Goal: Transaction & Acquisition: Subscribe to service/newsletter

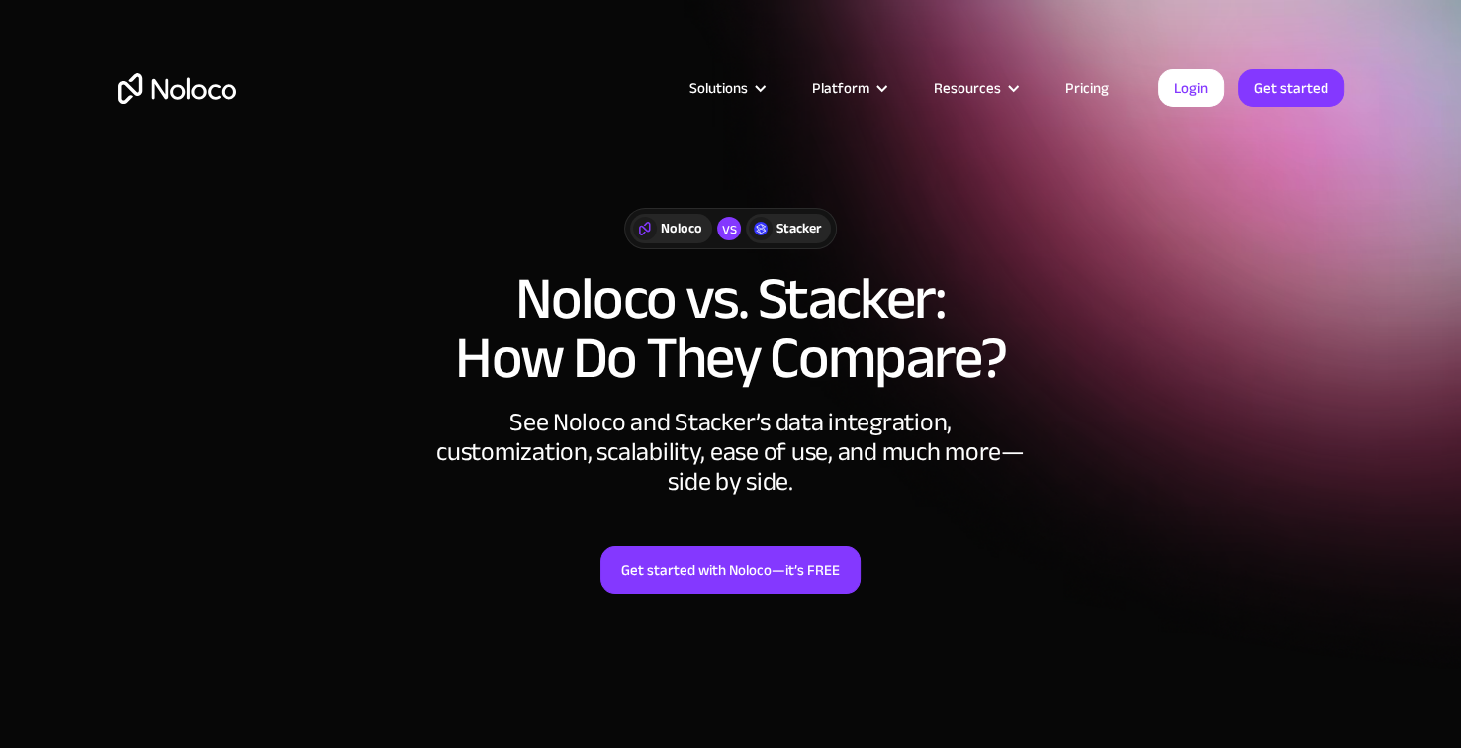
click at [1087, 92] on link "Pricing" at bounding box center [1086, 88] width 93 height 26
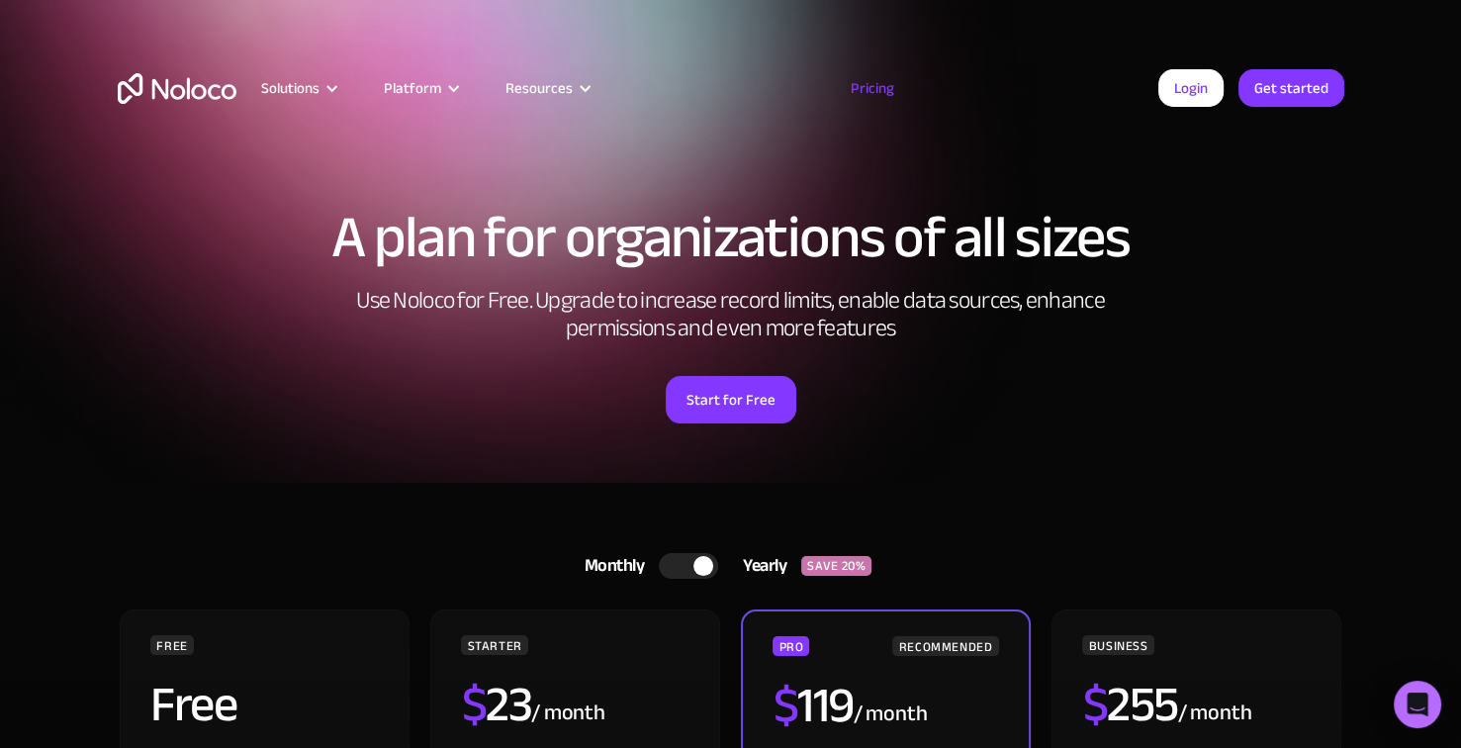
click at [928, 397] on div "Start for Free" at bounding box center [731, 392] width 1226 height 61
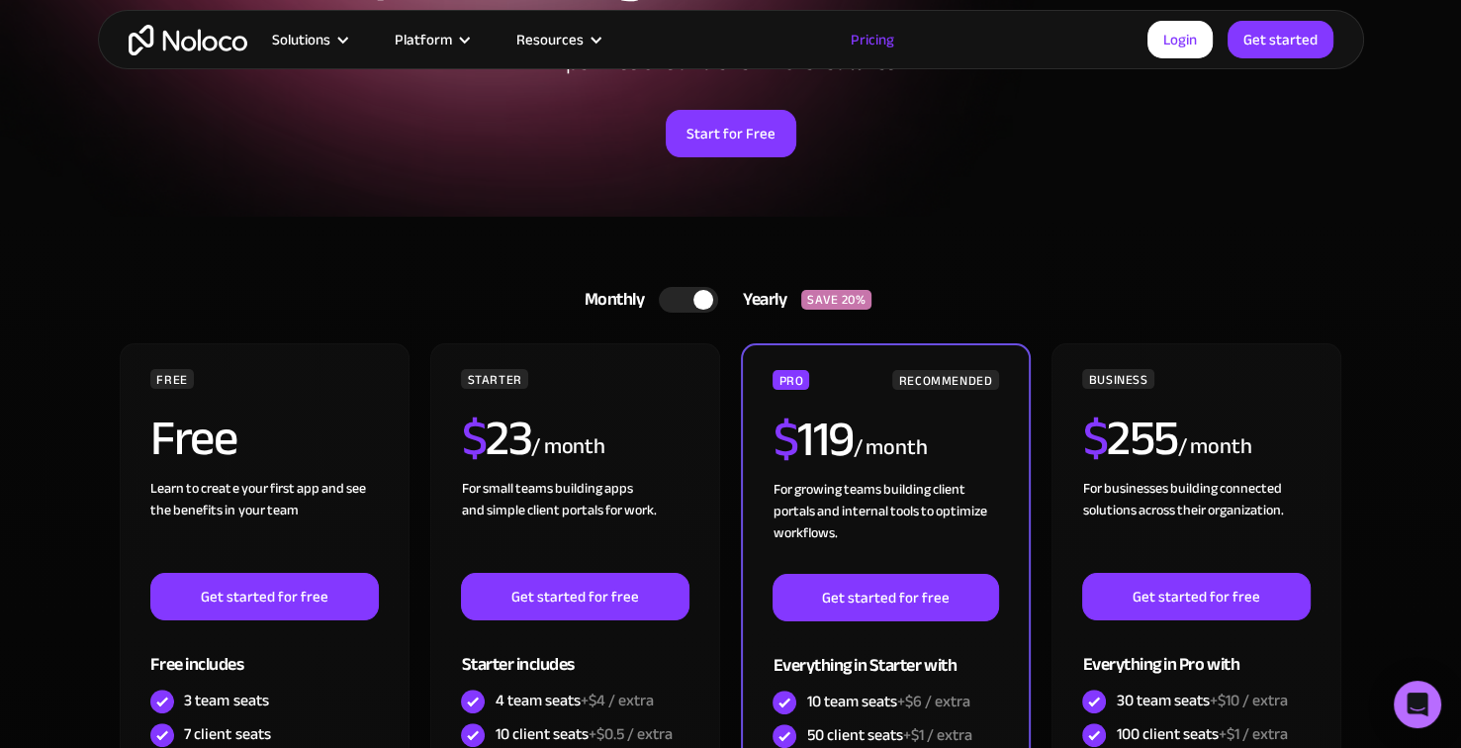
scroll to position [356, 0]
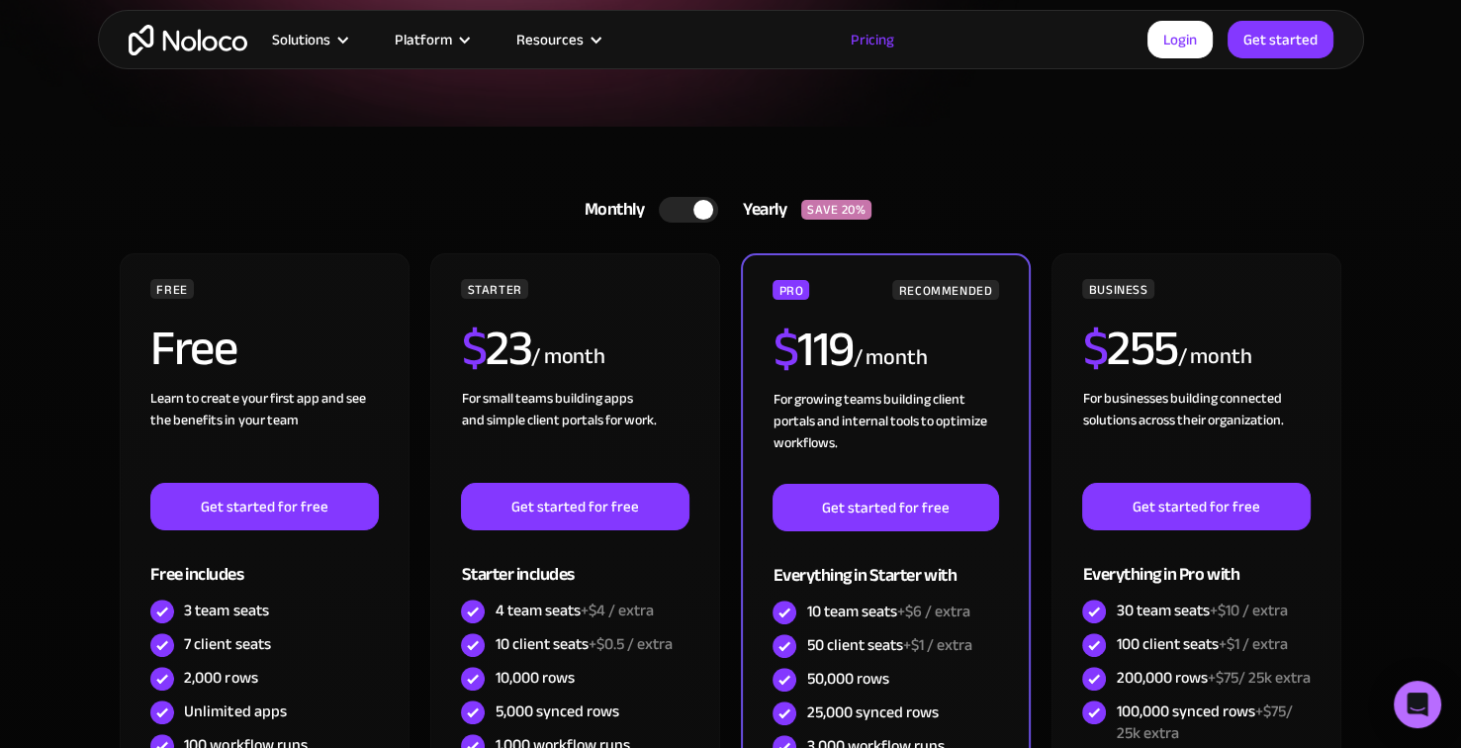
click at [698, 212] on div at bounding box center [703, 210] width 20 height 20
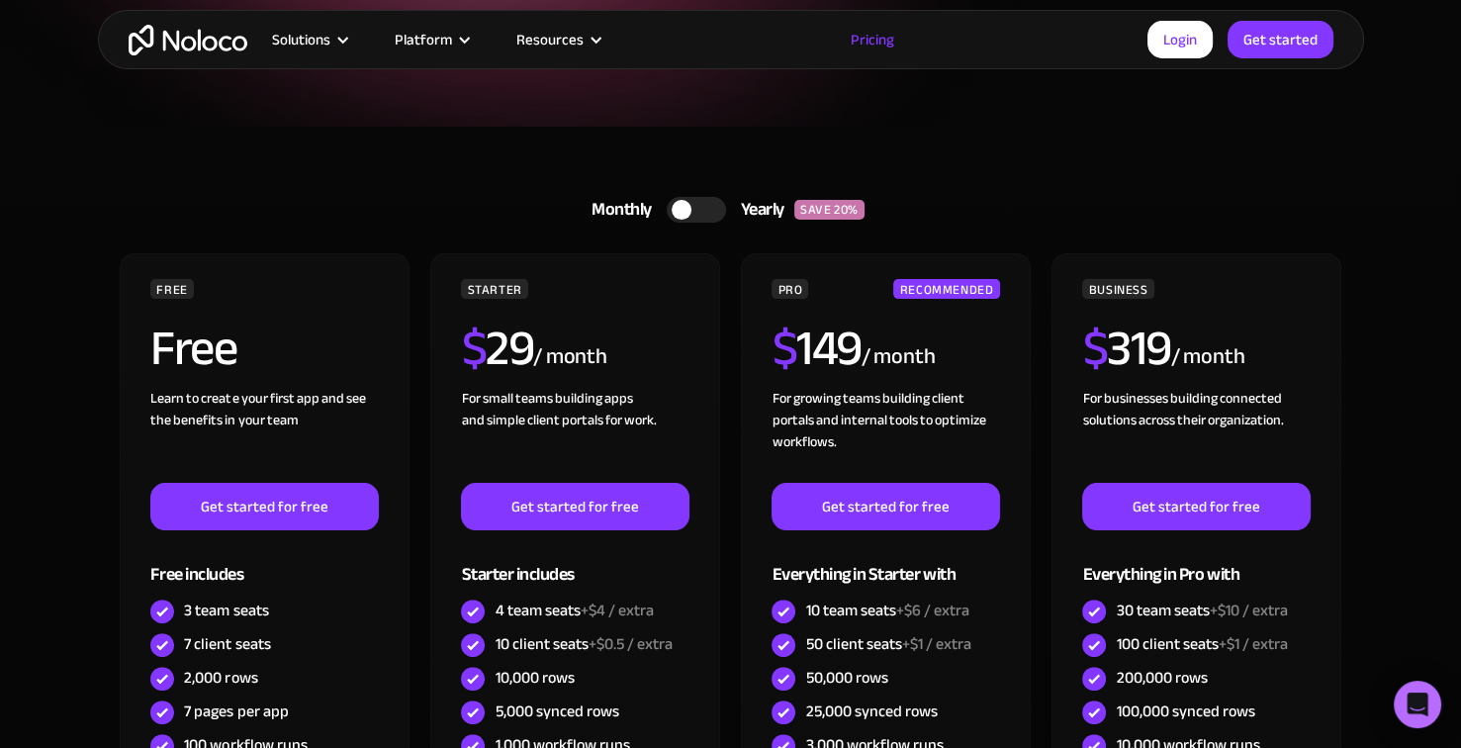
click at [698, 212] on div at bounding box center [695, 210] width 59 height 26
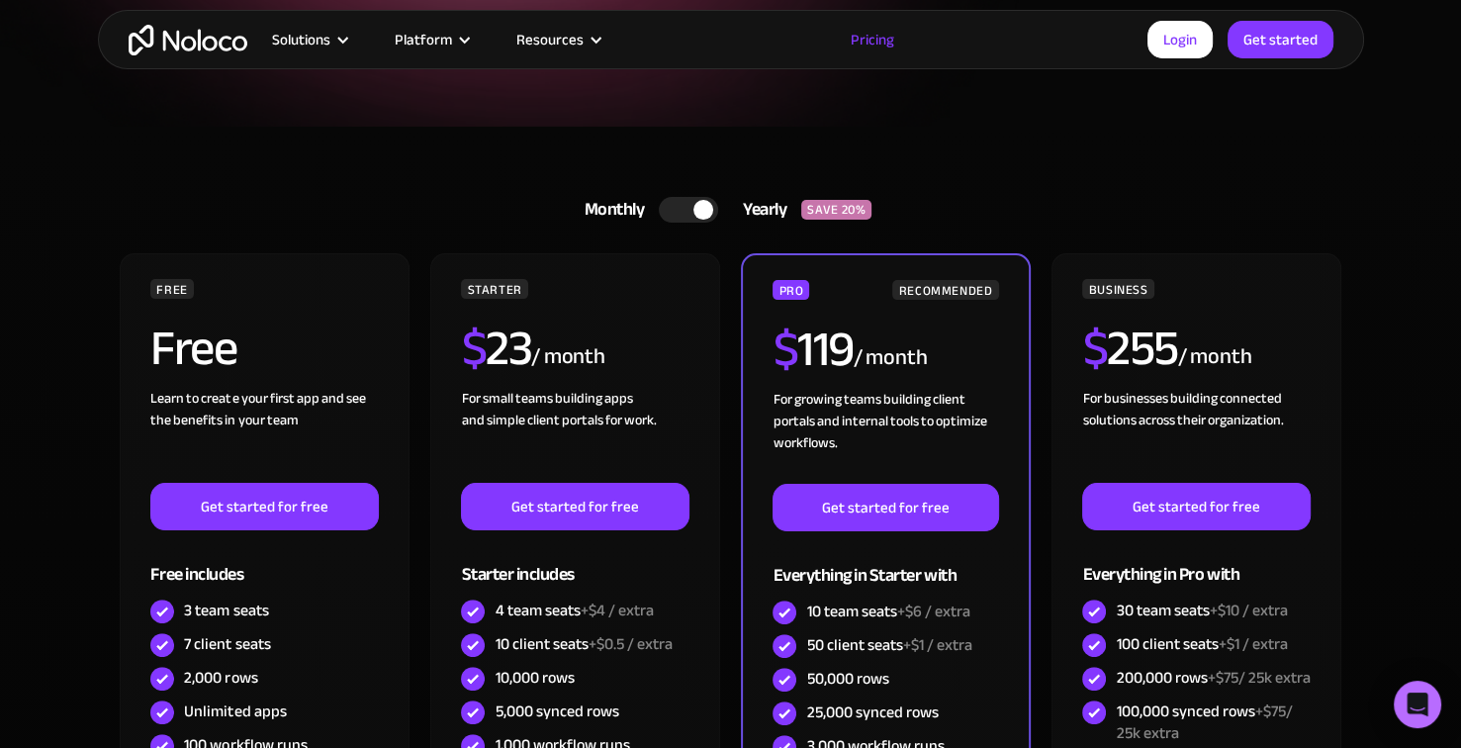
click at [698, 212] on div at bounding box center [703, 210] width 20 height 20
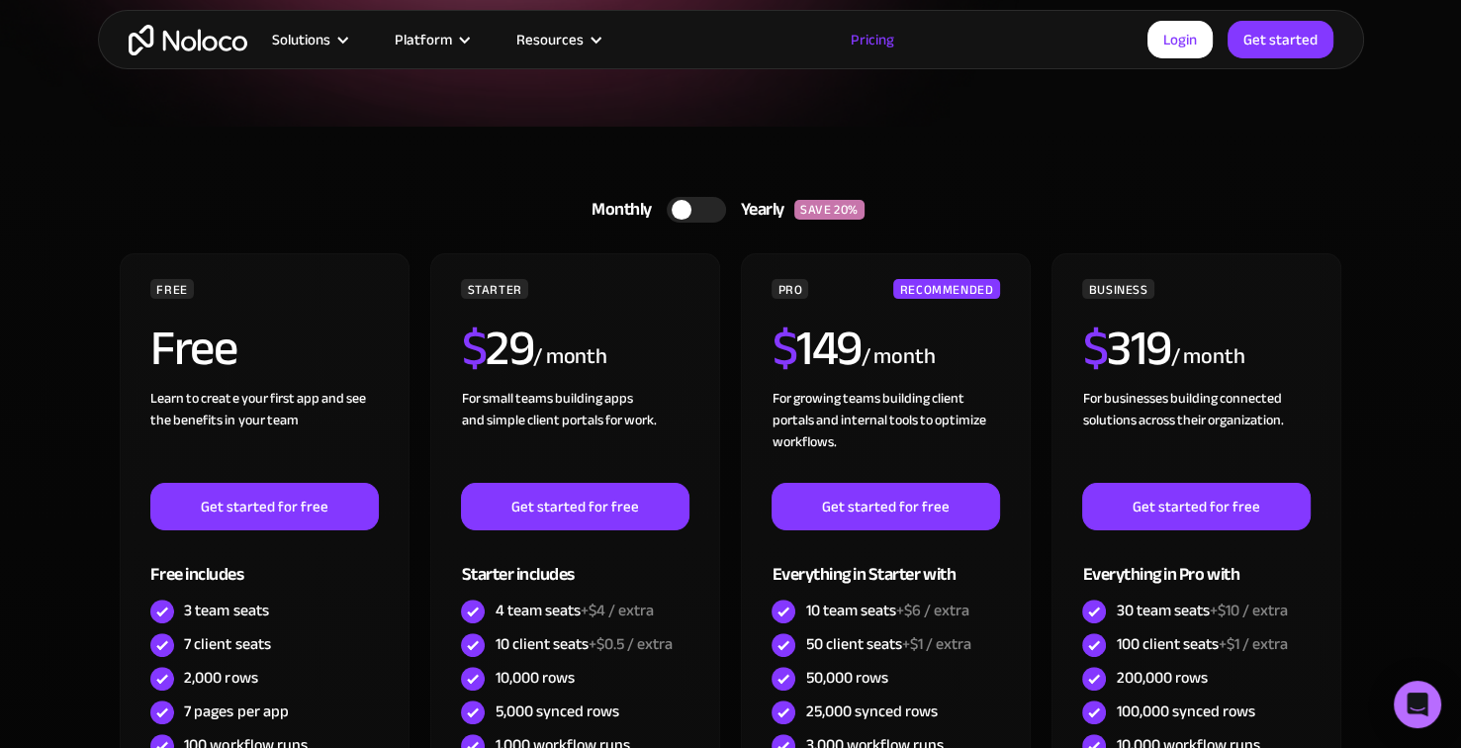
click at [959, 211] on div "Monthly Yearly SAVE 20% Monthly Yearly SAVE 20%" at bounding box center [731, 209] width 1226 height 47
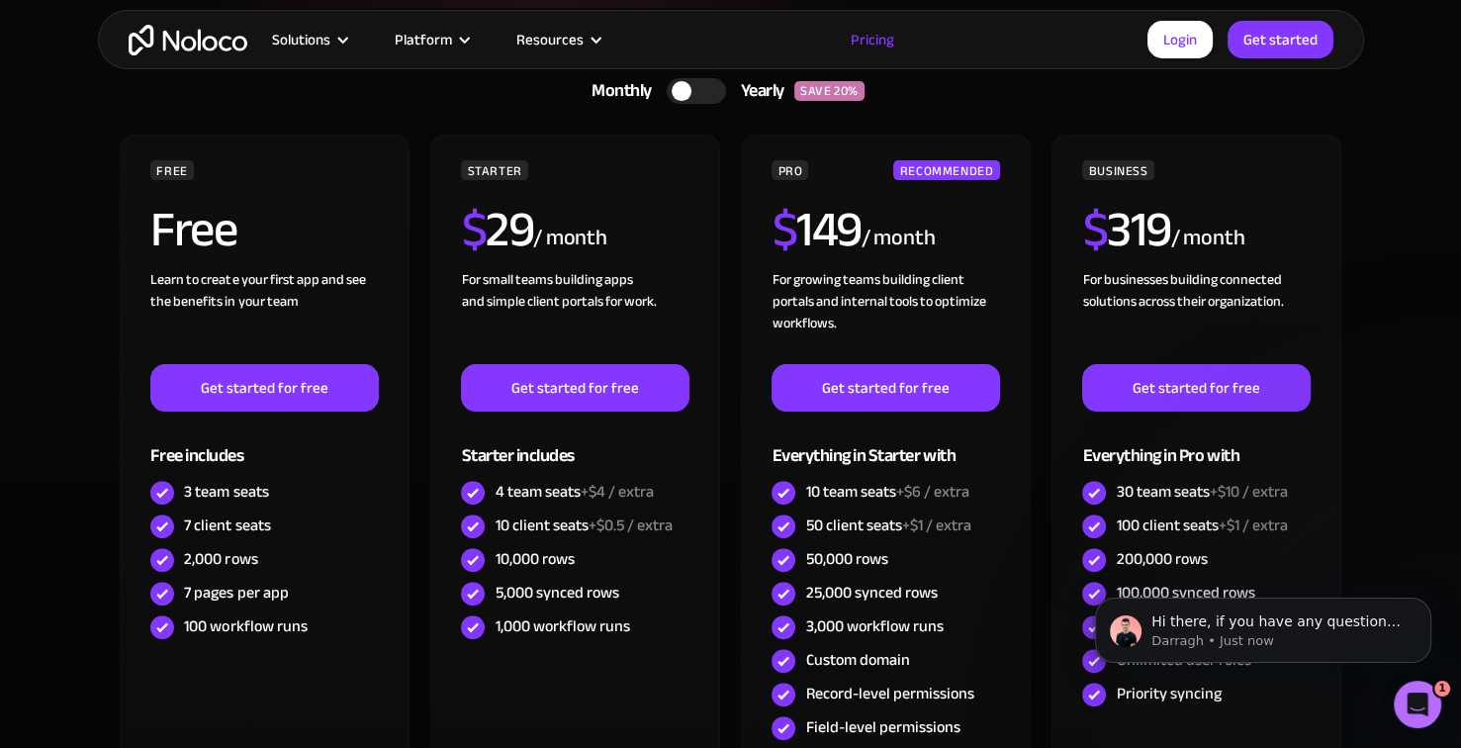
scroll to position [0, 0]
